Goal: Information Seeking & Learning: Learn about a topic

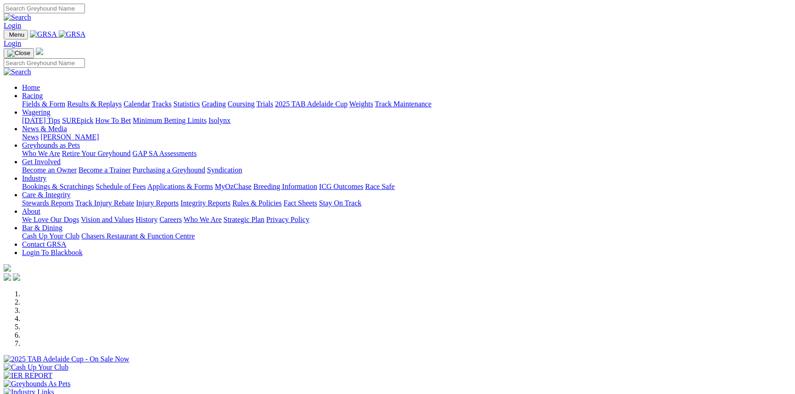
select select "NT"
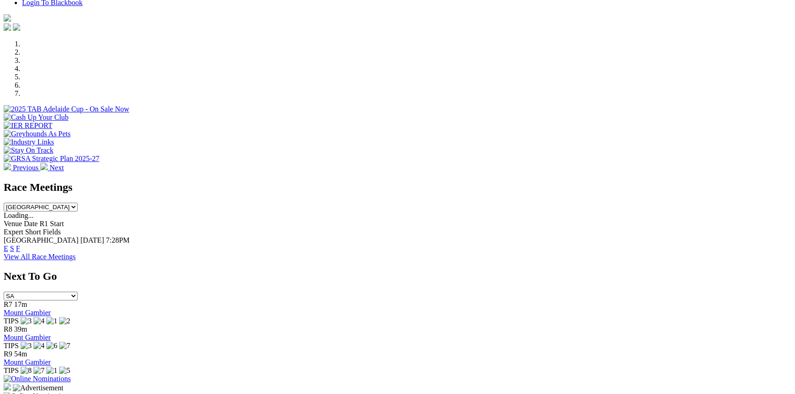
click at [8, 245] on link "E" at bounding box center [6, 249] width 5 height 8
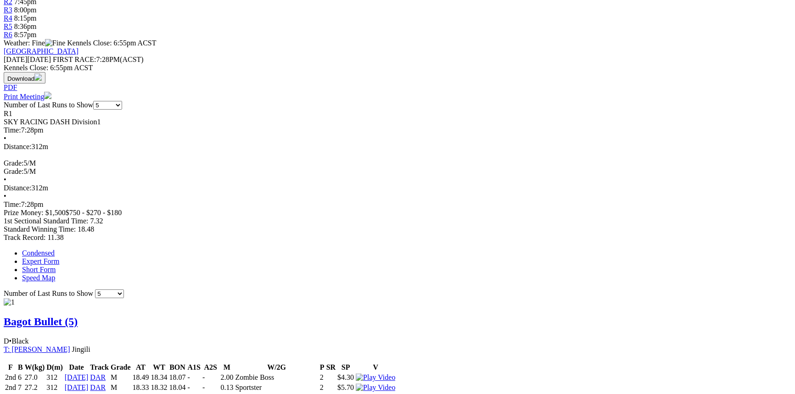
scroll to position [250, 0]
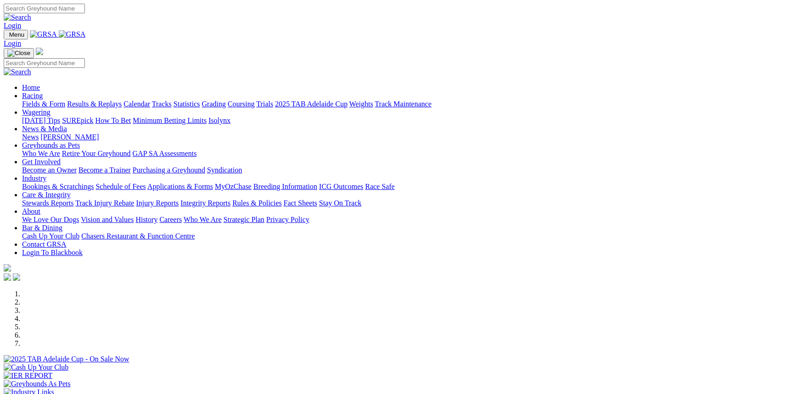
scroll to position [250, 0]
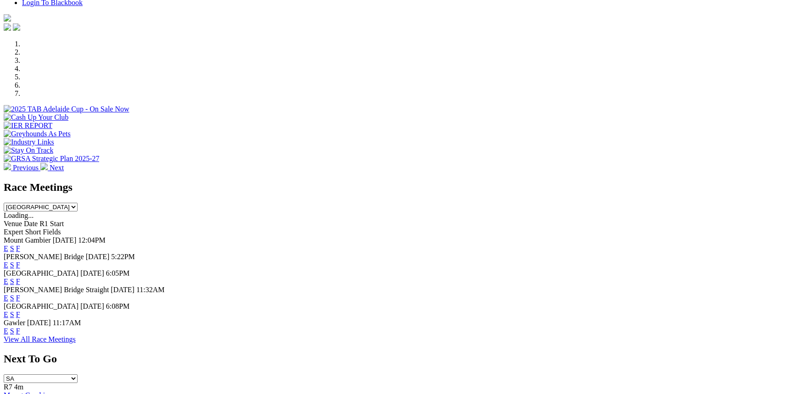
click at [78, 203] on select "[GEOGRAPHIC_DATA] [GEOGRAPHIC_DATA] [GEOGRAPHIC_DATA] [GEOGRAPHIC_DATA] [GEOGRA…" at bounding box center [41, 207] width 74 height 9
select select "NT"
click at [78, 203] on select "South Australia New South Wales Northern Territory Queensland Tasmania Victoria…" at bounding box center [41, 207] width 74 height 9
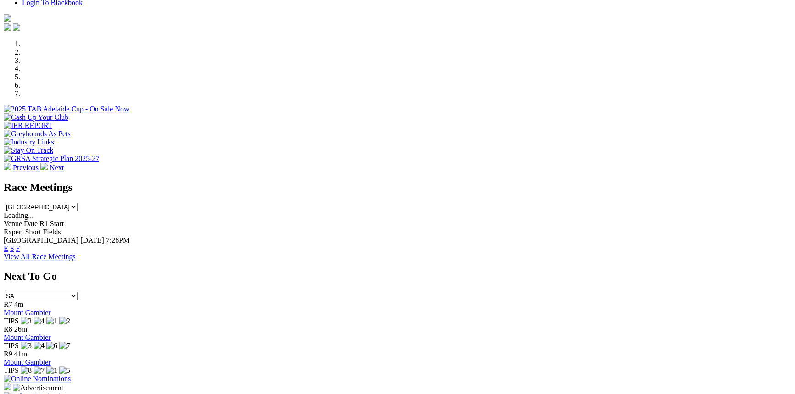
click at [8, 245] on span "E" at bounding box center [6, 249] width 5 height 8
click at [8, 245] on link "E" at bounding box center [6, 249] width 5 height 8
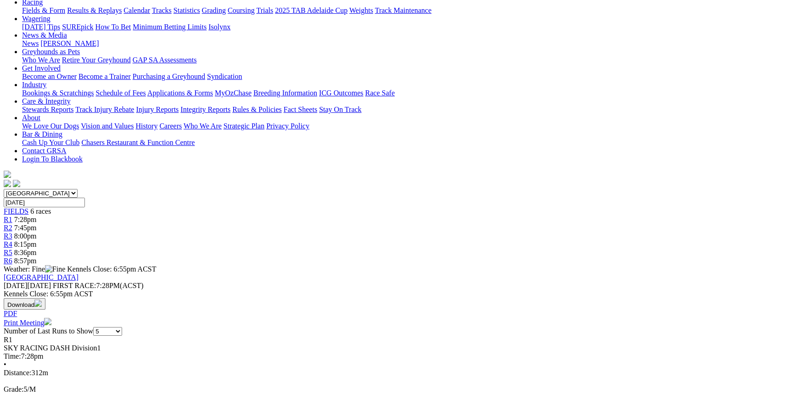
scroll to position [167, 0]
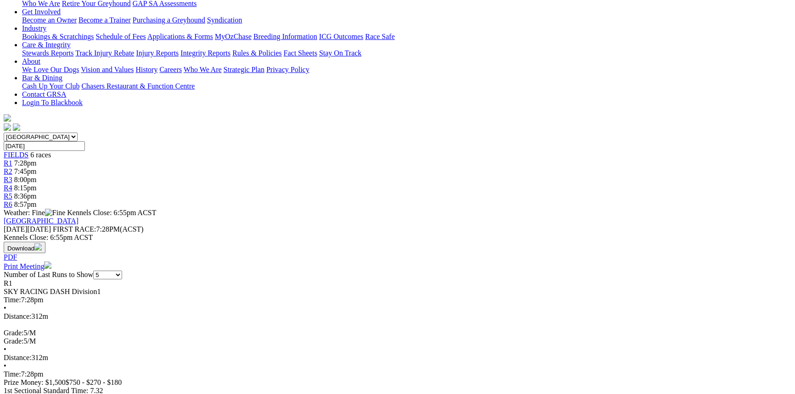
drag, startPoint x: 422, startPoint y: 245, endPoint x: 100, endPoint y: 208, distance: 324.1
copy tbody "2nd 6 27.0 312 03 Sep 25 DAR M 18.49 18.34 18.07 - - 2.00 Zombie Boss 2 $4.30 2…"
click at [94, 394] on span "18.48" at bounding box center [86, 399] width 17 height 8
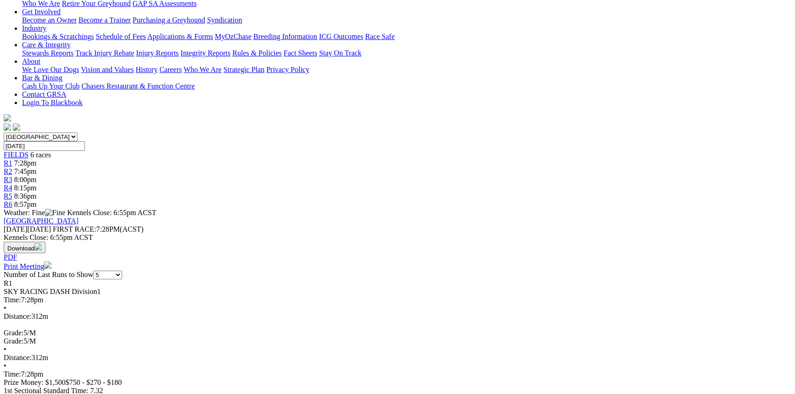
click at [94, 394] on span "18.48" at bounding box center [86, 399] width 17 height 8
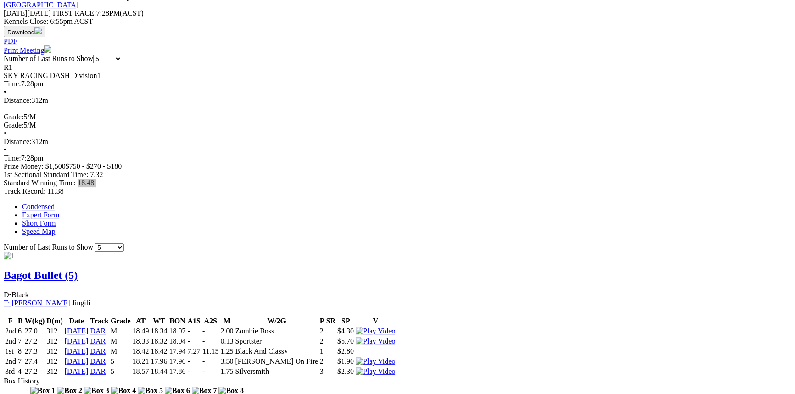
scroll to position [417, 0]
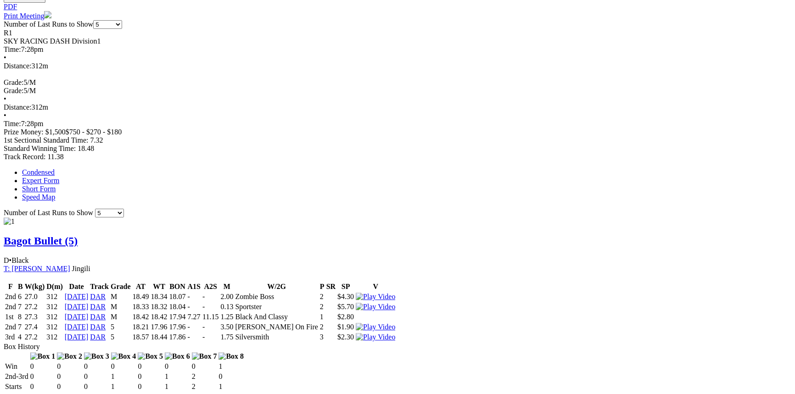
drag, startPoint x: 458, startPoint y: 264, endPoint x: 94, endPoint y: 230, distance: 365.4
drag, startPoint x: 101, startPoint y: 227, endPoint x: 410, endPoint y: 257, distance: 310.3
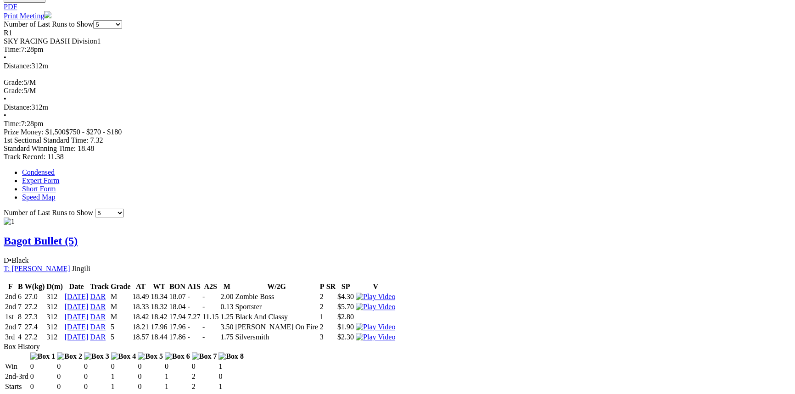
copy tbody "th 1 25.2 312 06 Aug 25 DAR 5 18.83 17.96 17.82 - - 12.25 Miss Enigma 5 $32.70 …"
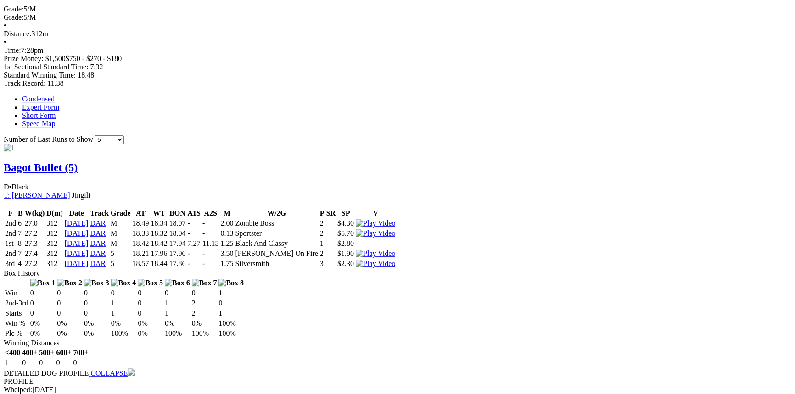
scroll to position [667, 0]
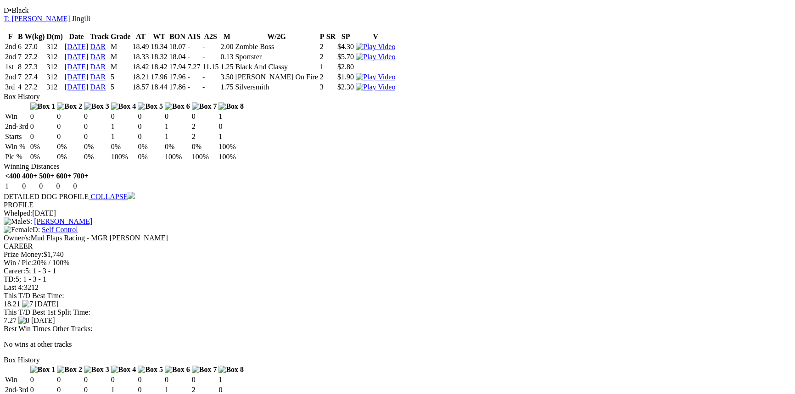
drag, startPoint x: 101, startPoint y: 107, endPoint x: 324, endPoint y: 145, distance: 226.1
copy tbody "th 1 28.8 312 31 Aug 25 DAR 5 18.63 18.22 18.22 - - 5.75 Kirwan 4 $11.30 4th 1 …"
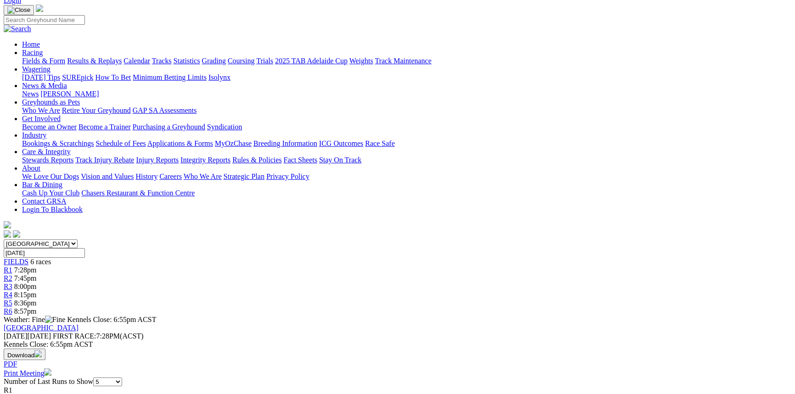
scroll to position [0, 0]
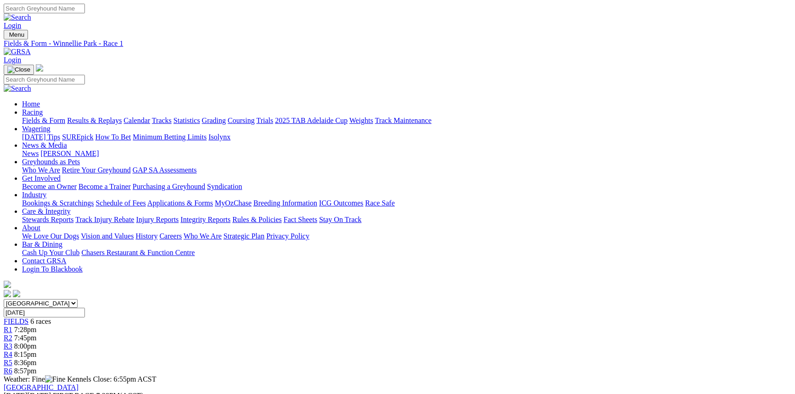
click at [172, 117] on link "Tracks" at bounding box center [162, 121] width 20 height 8
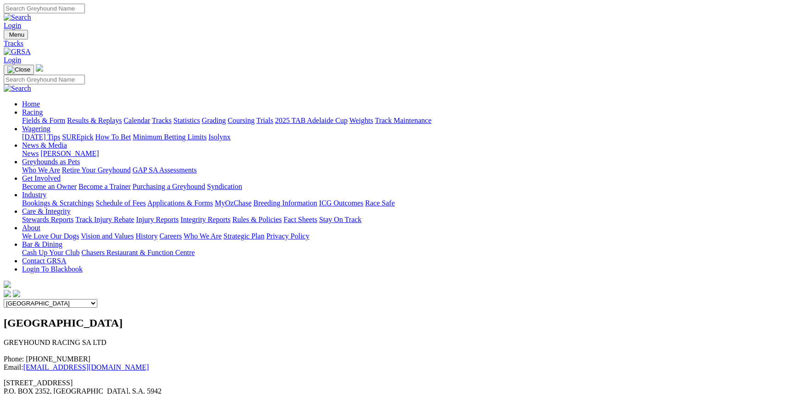
click at [97, 299] on select "Angle Park Gawler [GEOGRAPHIC_DATA] [PERSON_NAME][GEOGRAPHIC_DATA] [US_STATE] G…" at bounding box center [51, 303] width 94 height 9
click at [200, 117] on link "Statistics" at bounding box center [186, 121] width 27 height 8
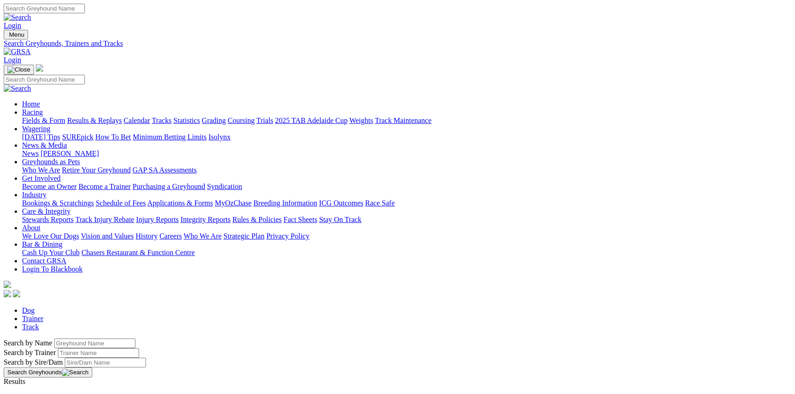
click at [39, 323] on link "Track" at bounding box center [30, 327] width 17 height 8
select select "darwin"
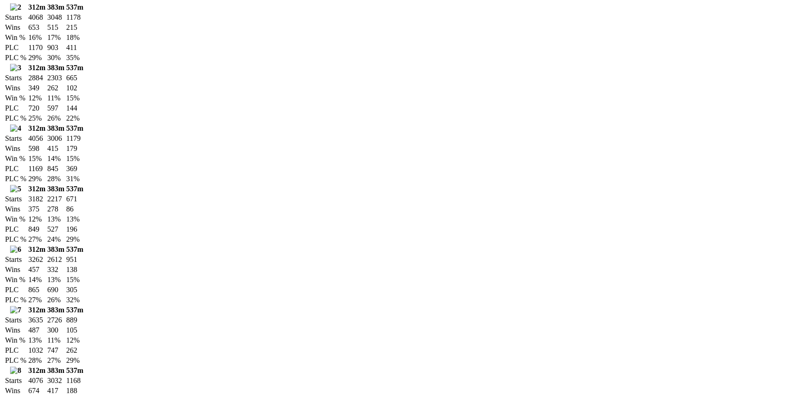
scroll to position [917, 0]
